Goal: Navigation & Orientation: Find specific page/section

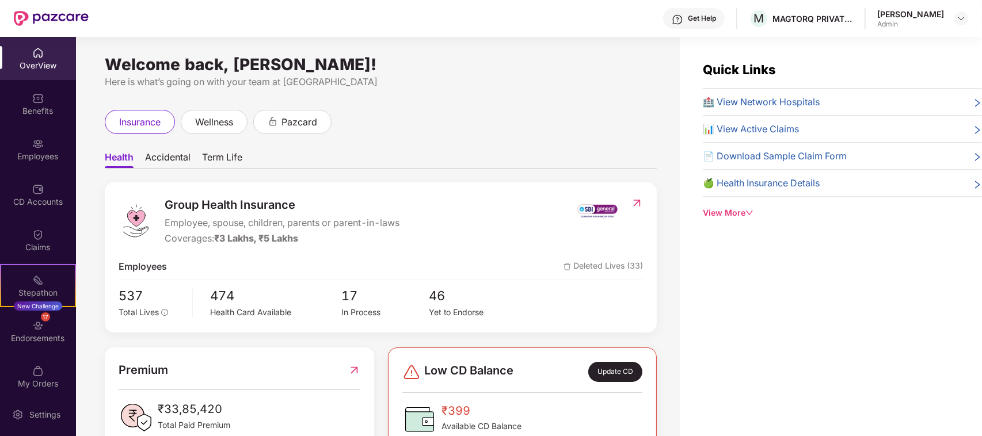
click at [173, 158] on span "Accidental" at bounding box center [167, 159] width 45 height 17
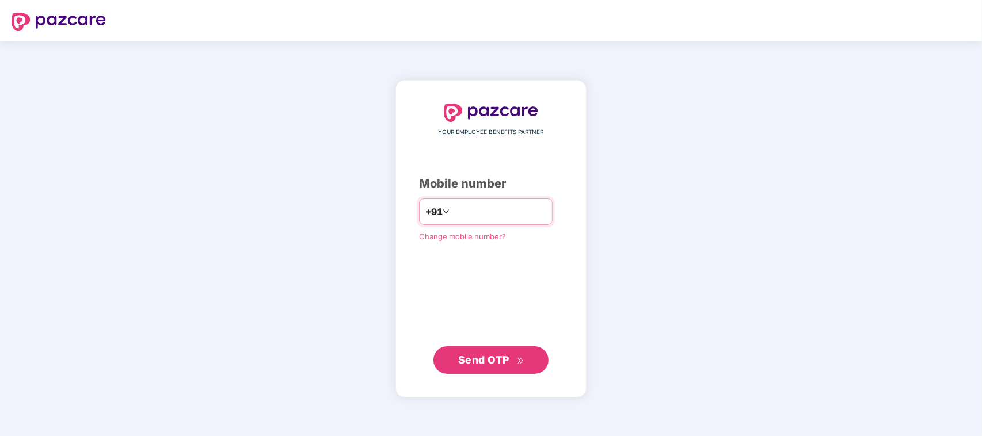
drag, startPoint x: 0, startPoint y: 0, endPoint x: 461, endPoint y: 213, distance: 508.2
click at [461, 213] on input "number" at bounding box center [499, 212] width 94 height 18
type input "**********"
click at [481, 354] on span "Send OTP" at bounding box center [483, 360] width 51 height 12
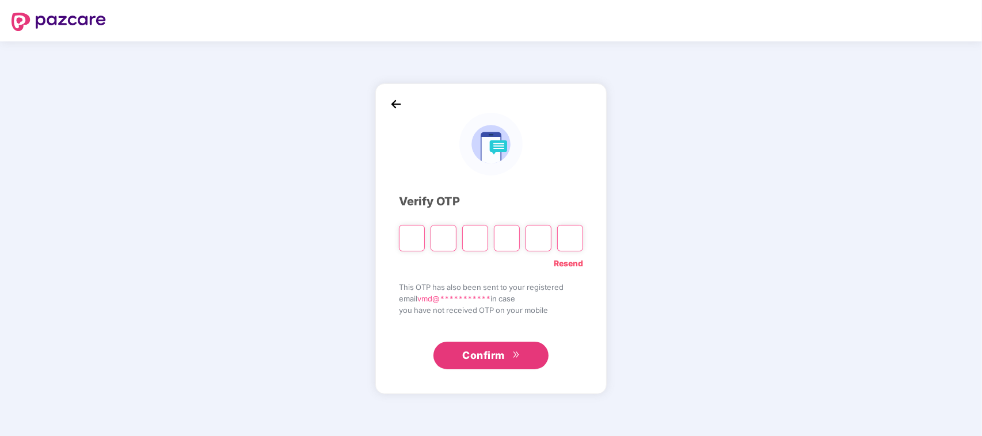
type input "*"
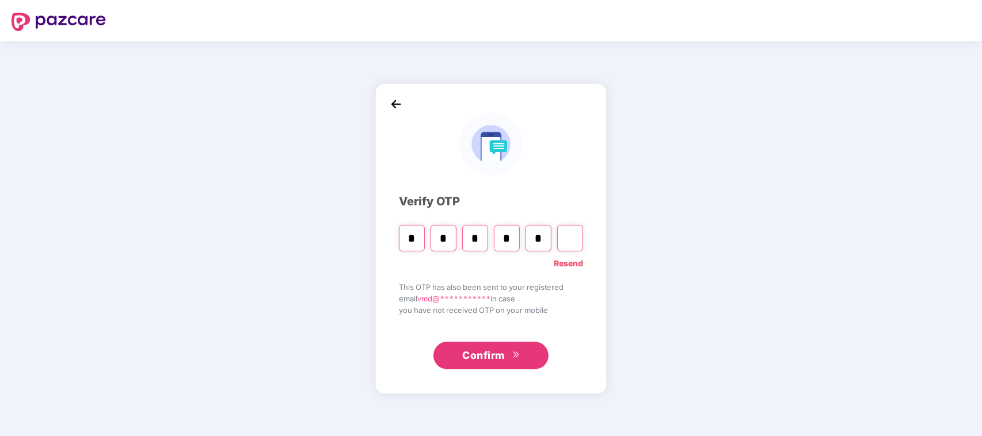
type input "*"
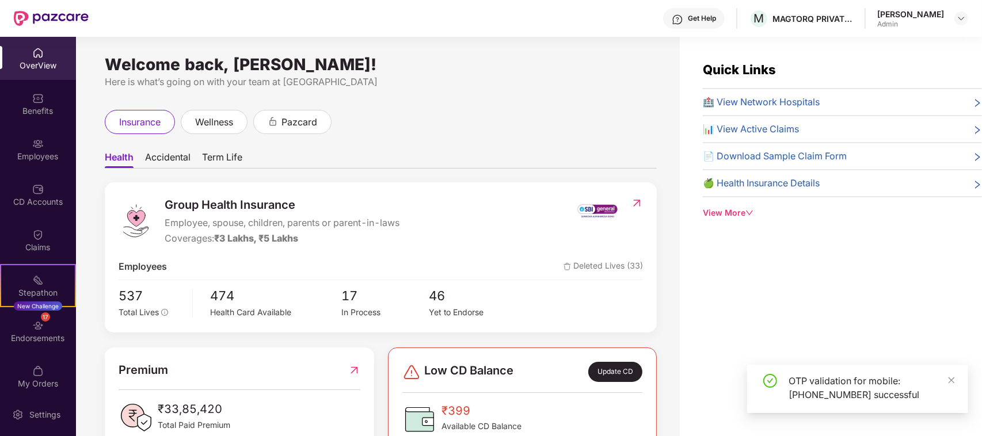
click at [182, 155] on span "Accidental" at bounding box center [167, 159] width 45 height 17
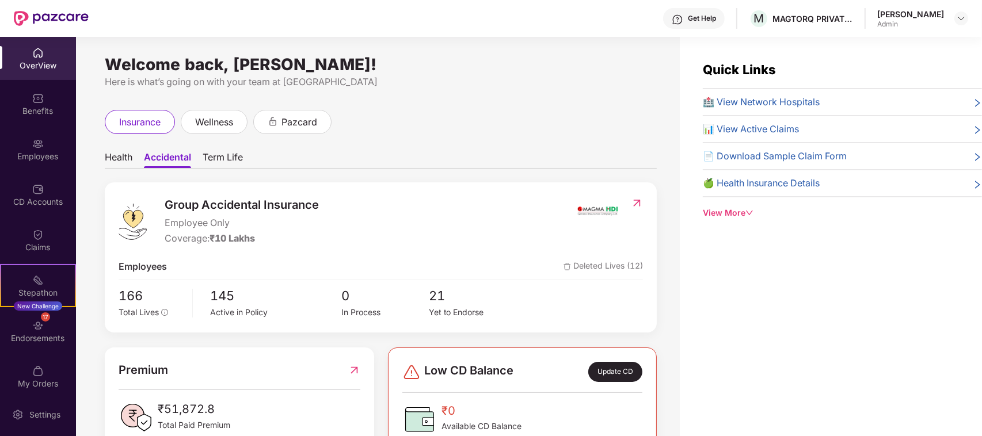
click at [235, 158] on span "Term Life" at bounding box center [223, 159] width 40 height 17
click at [636, 204] on img at bounding box center [637, 203] width 12 height 12
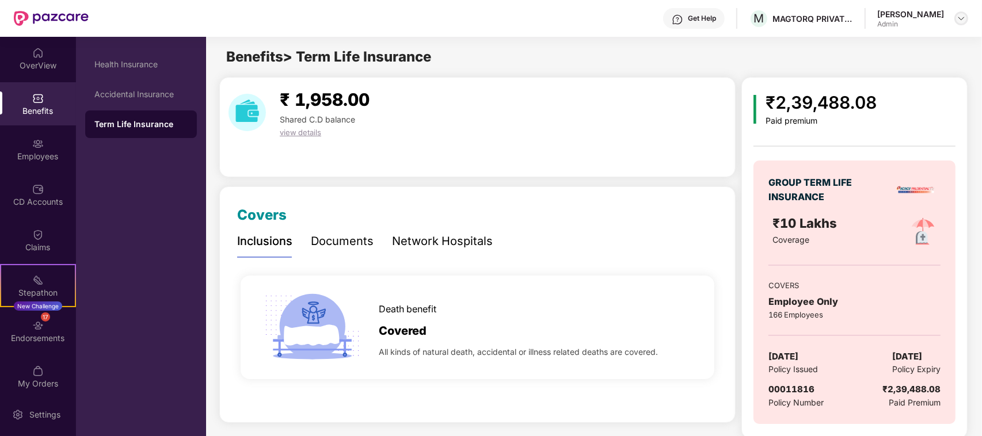
click at [963, 18] on img at bounding box center [960, 18] width 9 height 9
click at [866, 60] on div "Logout" at bounding box center [907, 67] width 150 height 22
